Goal: Information Seeking & Learning: Learn about a topic

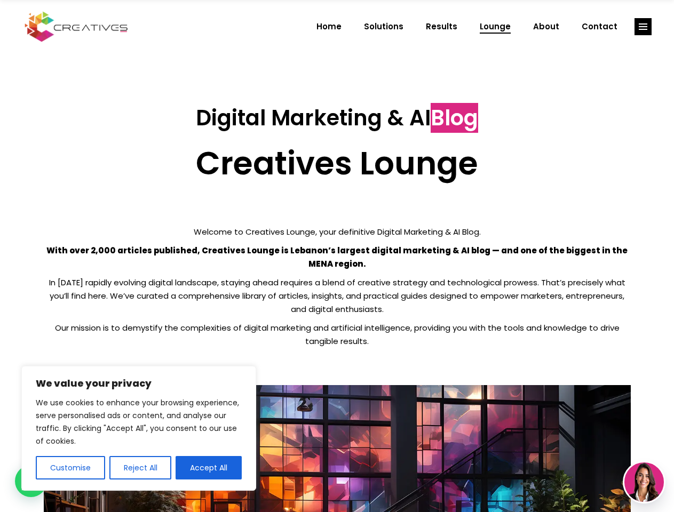
click at [337, 256] on p "With over 2,000 articles published, Creatives Lounge is Lebanon’s largest digit…" at bounding box center [337, 257] width 587 height 27
click at [70, 468] on button "Customise" at bounding box center [70, 467] width 69 height 23
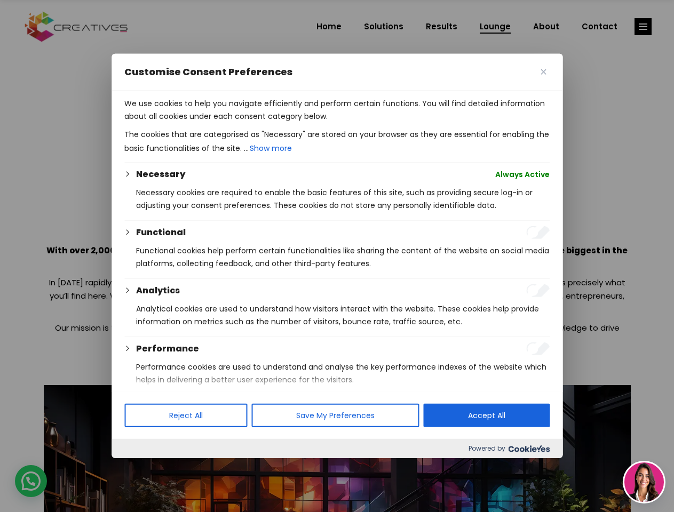
click at [140, 468] on div at bounding box center [337, 256] width 674 height 512
click at [209, 123] on p "We use cookies to help you navigate efficiently and perform certain functions. …" at bounding box center [336, 110] width 425 height 26
click at [643, 27] on div at bounding box center [337, 256] width 674 height 512
click at [644, 482] on img at bounding box center [643, 482] width 39 height 39
